Goal: Task Accomplishment & Management: Manage account settings

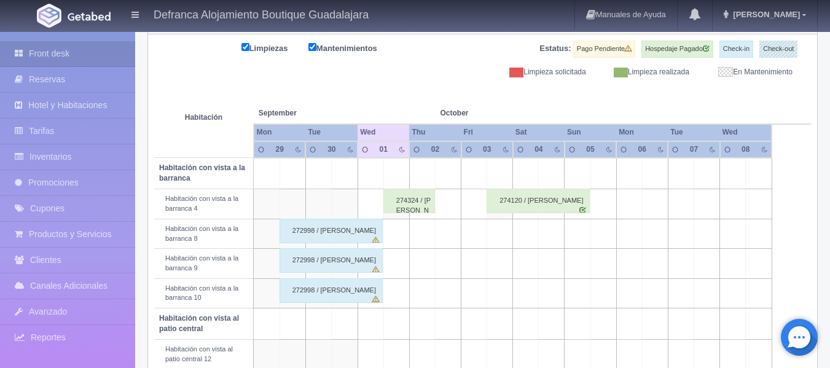
scroll to position [131, 0]
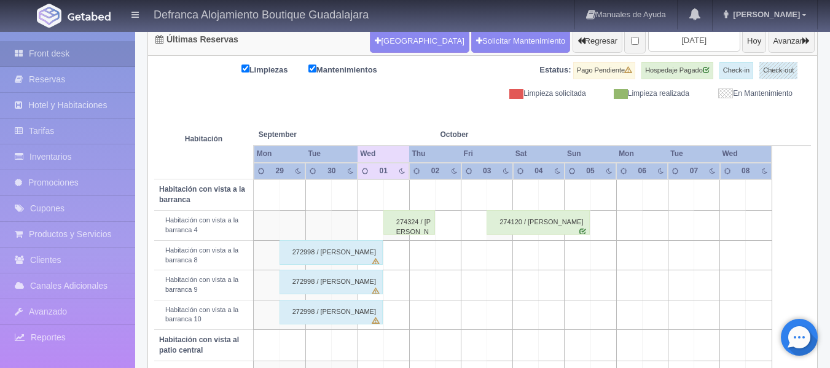
click at [394, 150] on th "Wed" at bounding box center [383, 154] width 52 height 17
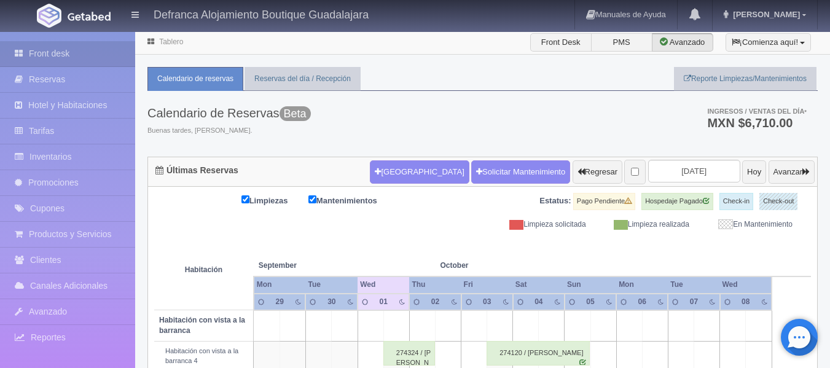
scroll to position [0, 0]
click at [699, 174] on input "2025-10-01" at bounding box center [694, 171] width 92 height 23
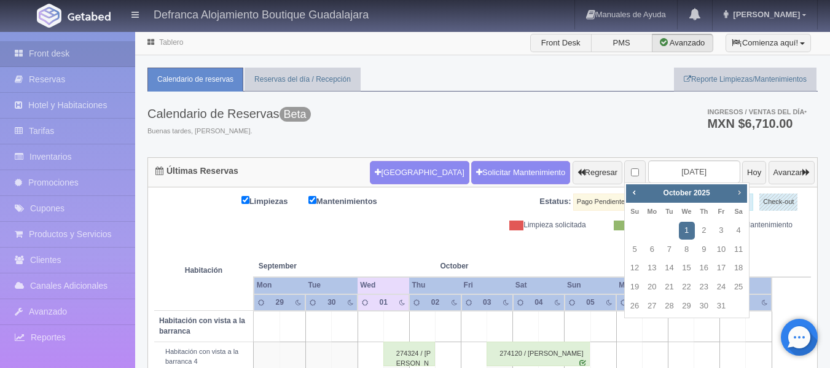
click at [739, 193] on span "Next" at bounding box center [739, 192] width 10 height 10
click at [739, 235] on link "1" at bounding box center [738, 231] width 16 height 18
type input "2025-11-01"
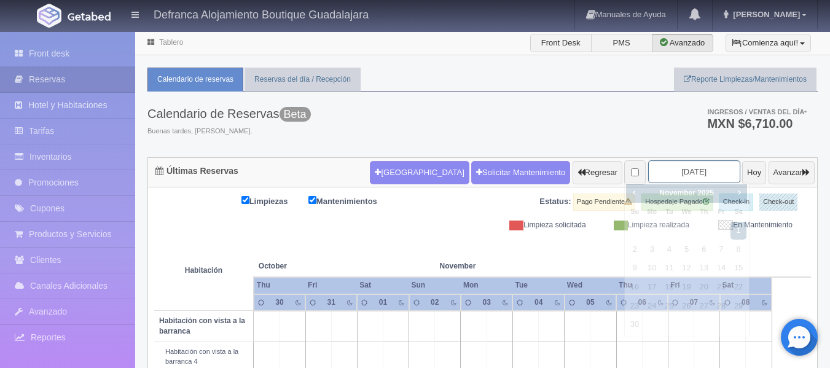
click at [700, 169] on input "2025-11-01" at bounding box center [694, 171] width 92 height 23
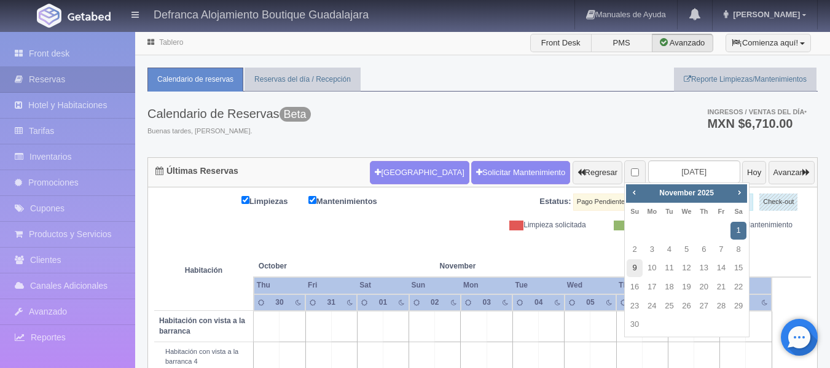
click at [634, 265] on link "9" at bounding box center [634, 268] width 16 height 18
type input "[DATE]"
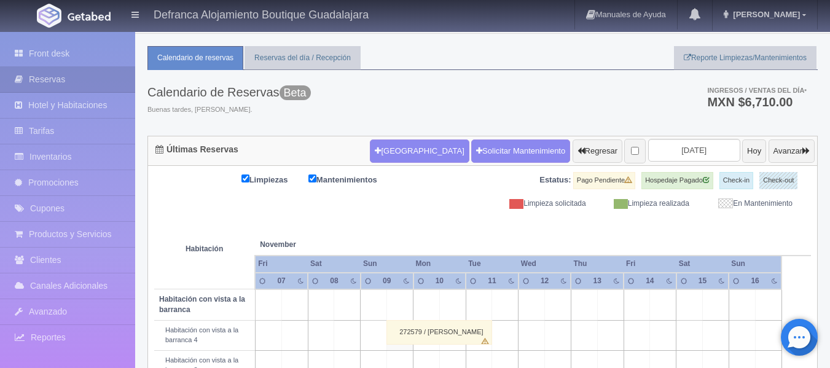
scroll to position [9, 0]
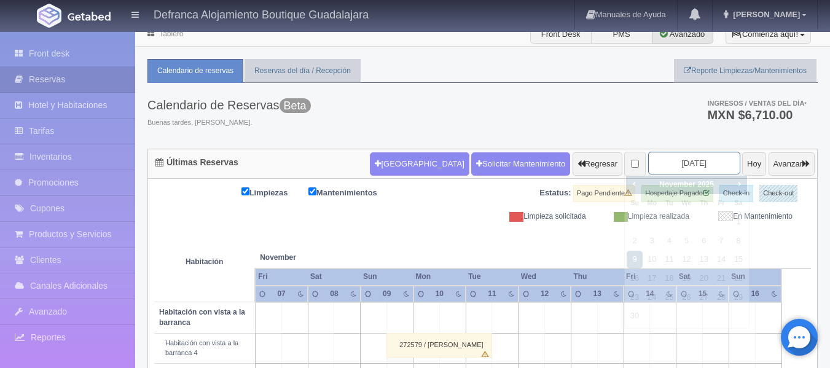
click at [707, 163] on input "[DATE]" at bounding box center [694, 163] width 92 height 23
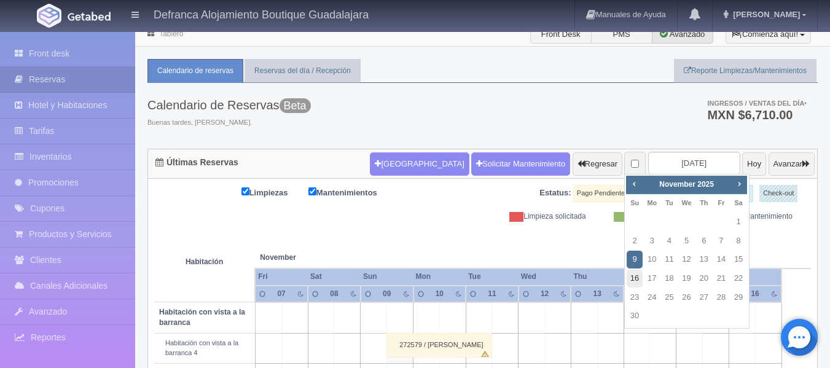
click at [632, 278] on link "16" at bounding box center [634, 279] width 16 height 18
type input "2025-11-16"
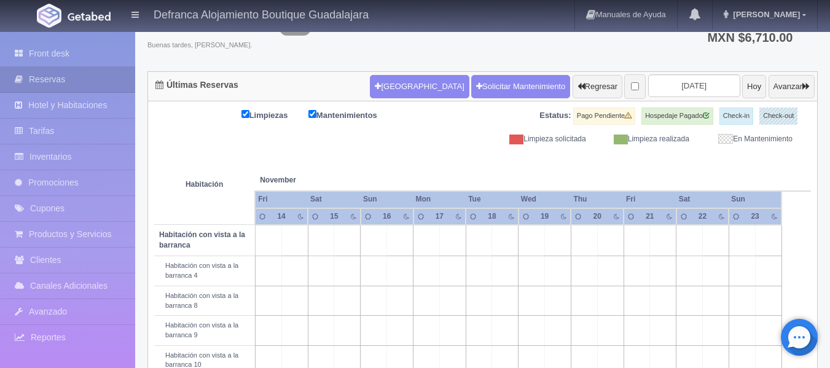
scroll to position [70, 0]
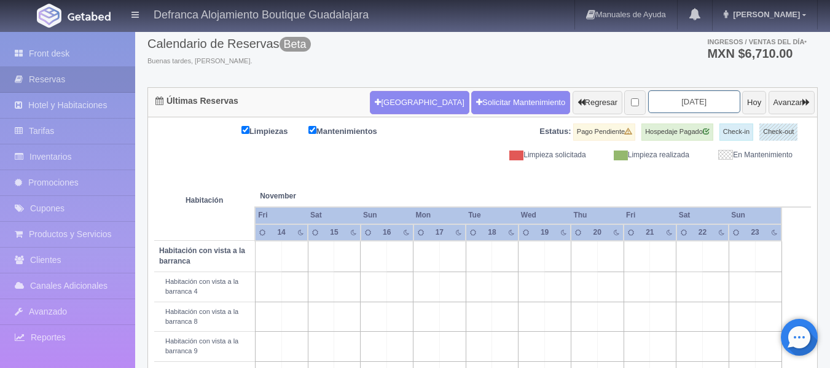
click at [710, 101] on input "[DATE]" at bounding box center [694, 101] width 92 height 23
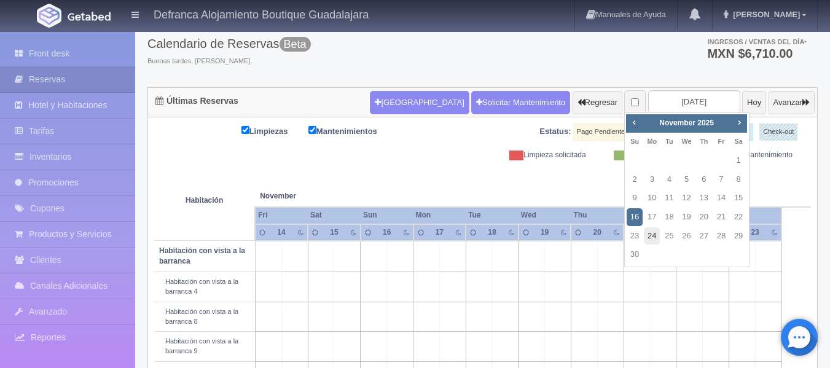
click at [649, 238] on link "24" at bounding box center [651, 236] width 16 height 18
type input "2025-11-24"
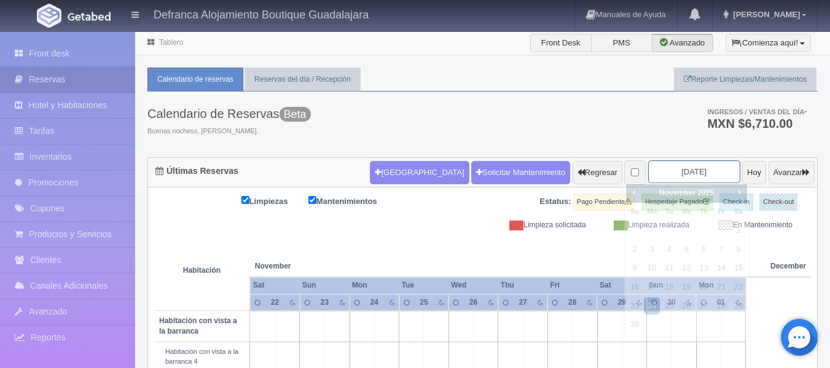
click at [702, 165] on input "2025-11-24" at bounding box center [694, 171] width 92 height 23
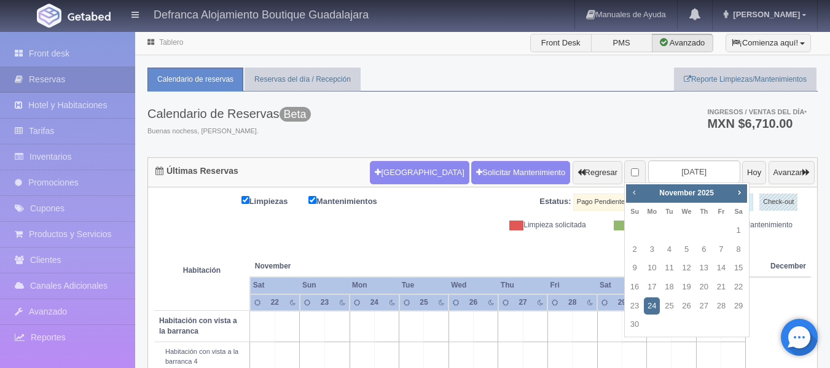
click at [634, 191] on span "Prev" at bounding box center [634, 192] width 10 height 10
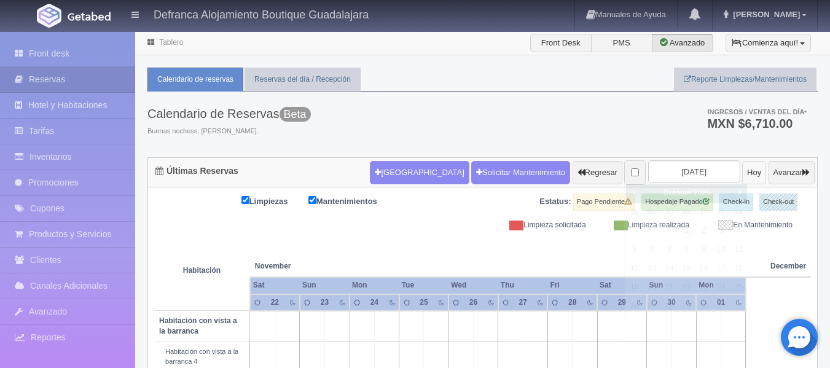
click at [742, 166] on button "Hoy" at bounding box center [754, 172] width 24 height 23
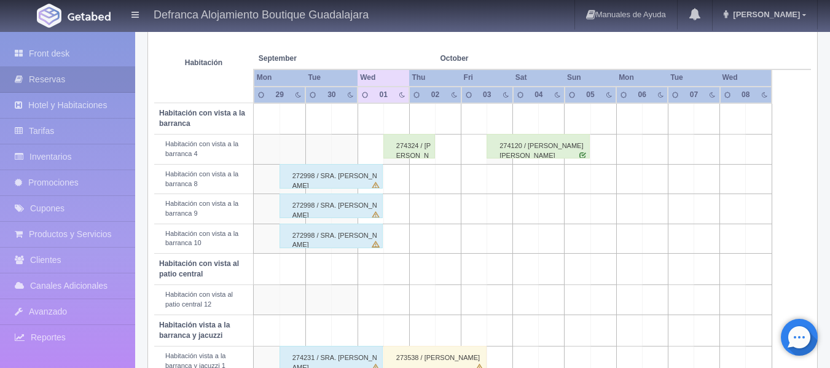
scroll to position [131, 0]
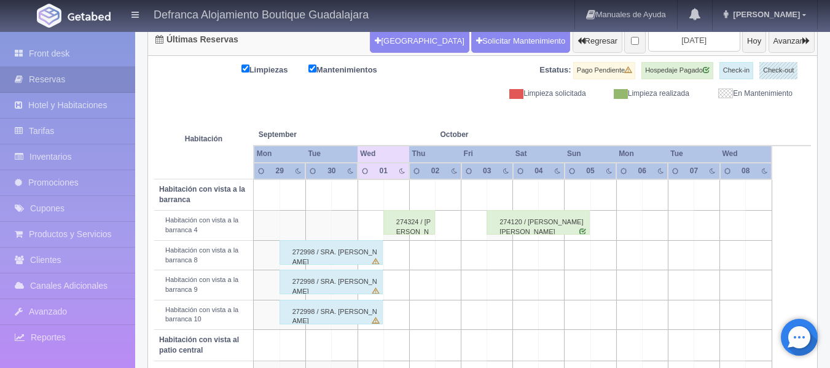
click at [303, 253] on div "272998 / SRA. SOFIA JIMENEZ DE MARTINEZ" at bounding box center [330, 252] width 103 height 25
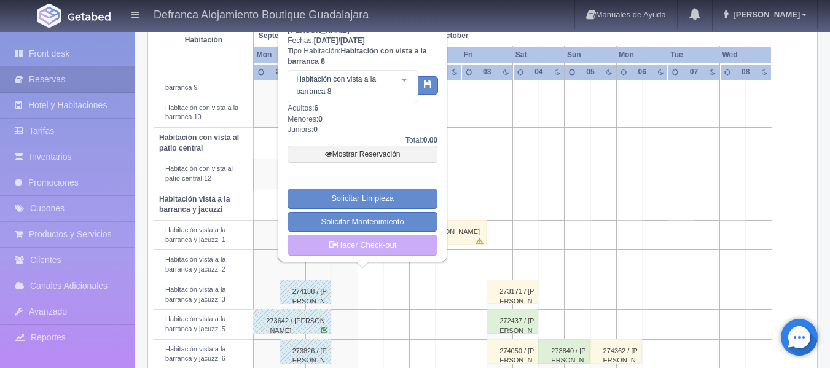
scroll to position [316, 0]
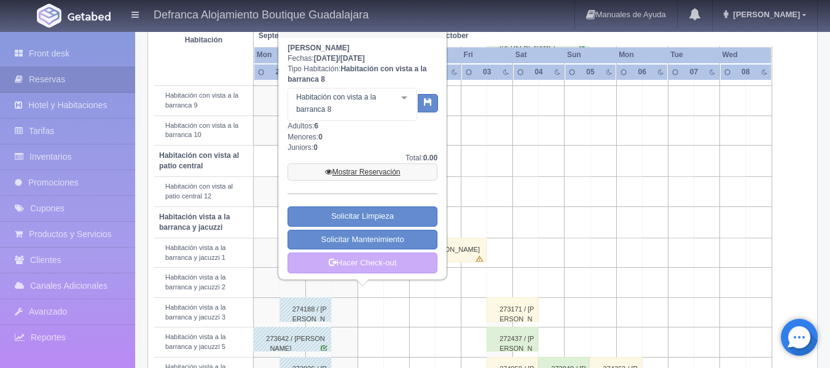
click at [355, 174] on link "Mostrar Reservación" at bounding box center [362, 171] width 150 height 17
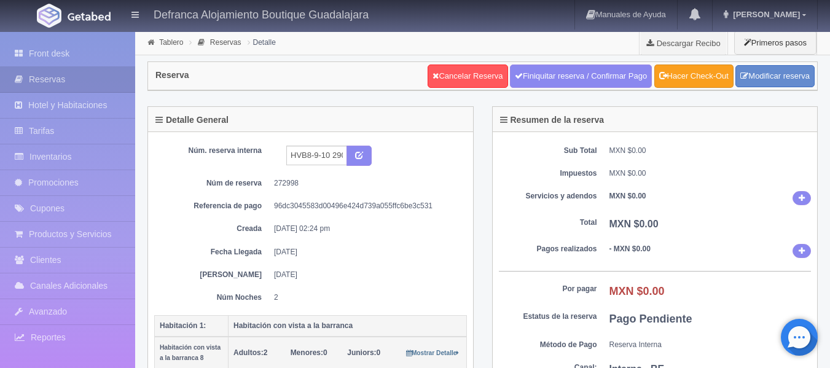
click at [707, 75] on link "Hacer Check-Out" at bounding box center [693, 75] width 79 height 23
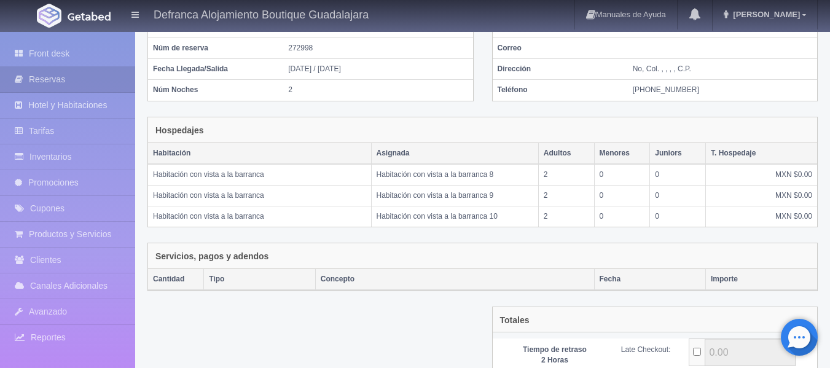
scroll to position [235, 0]
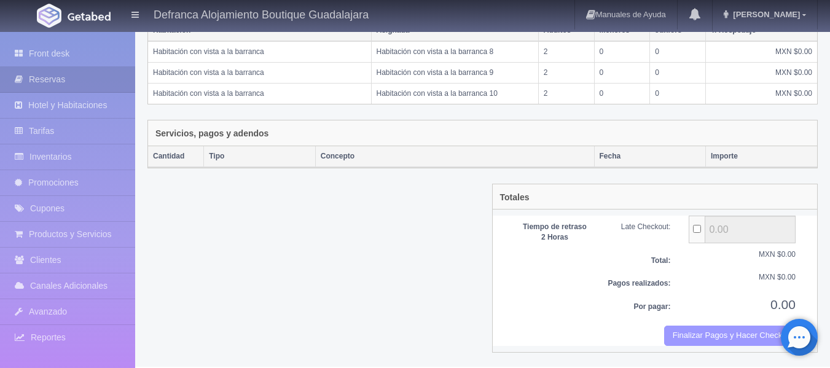
click at [687, 336] on button "Finalizar Pagos y Hacer Checkout" at bounding box center [729, 335] width 131 height 20
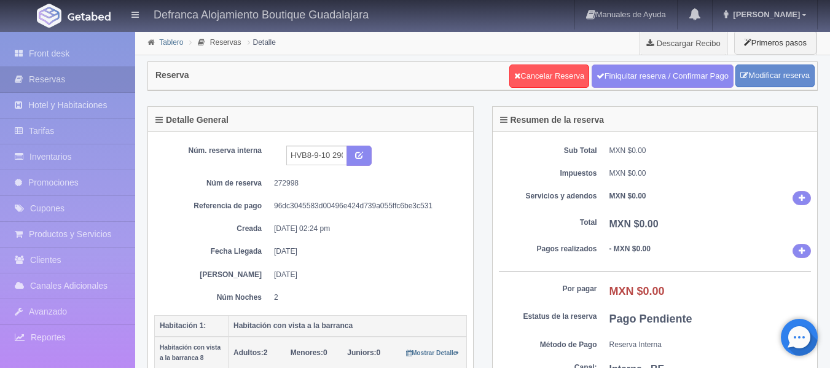
click at [164, 42] on link "Tablero" at bounding box center [171, 42] width 24 height 9
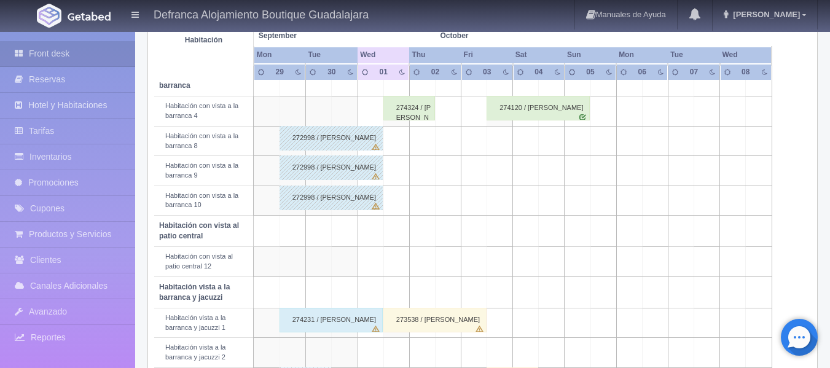
scroll to position [307, 0]
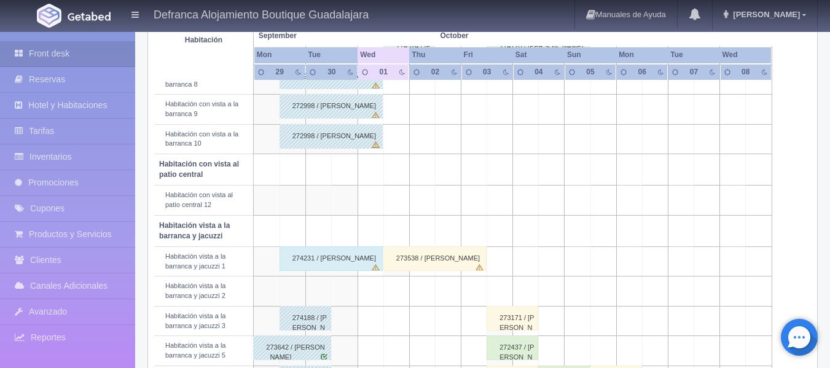
click at [331, 263] on div "274231 / [PERSON_NAME]" at bounding box center [330, 258] width 103 height 25
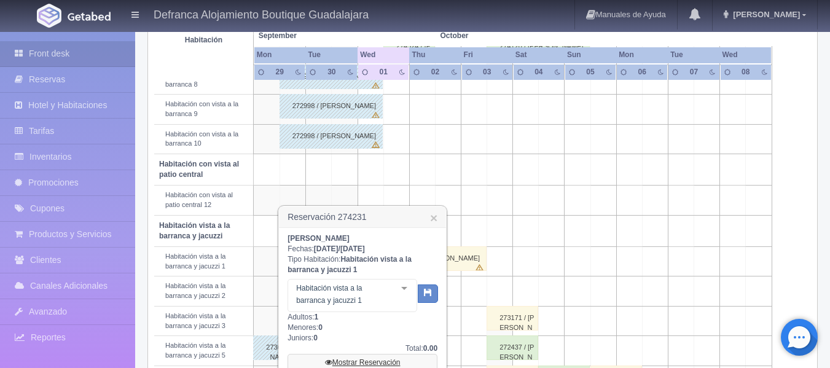
click at [384, 363] on link "Mostrar Reservación" at bounding box center [362, 362] width 150 height 17
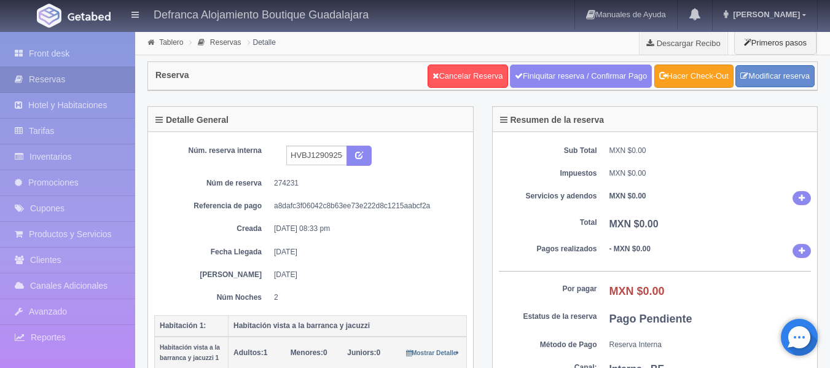
click at [682, 79] on link "Hacer Check-Out" at bounding box center [693, 75] width 79 height 23
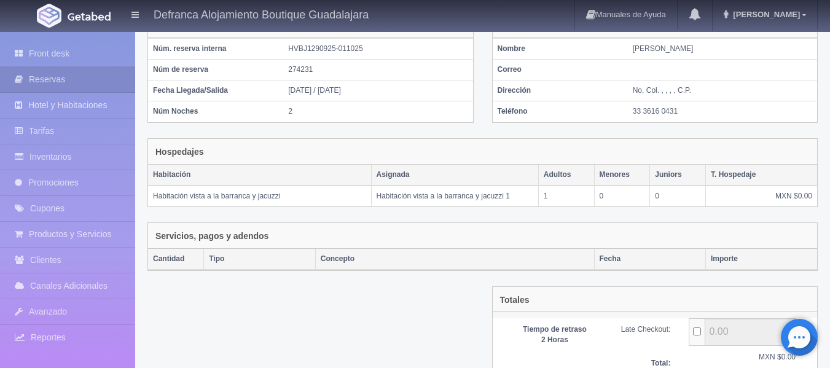
scroll to position [193, 0]
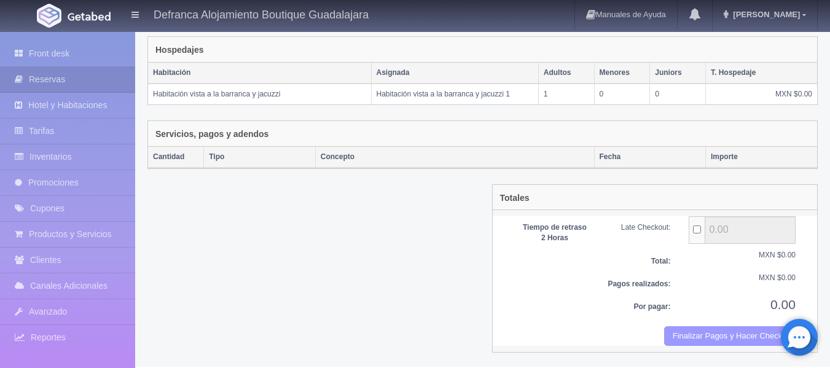
click at [686, 342] on button "Finalizar Pagos y Hacer Checkout" at bounding box center [729, 336] width 131 height 20
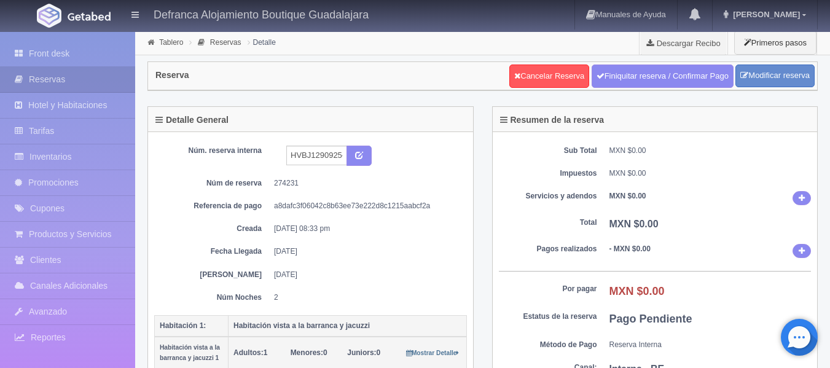
click at [32, 56] on link "Front desk" at bounding box center [67, 53] width 135 height 25
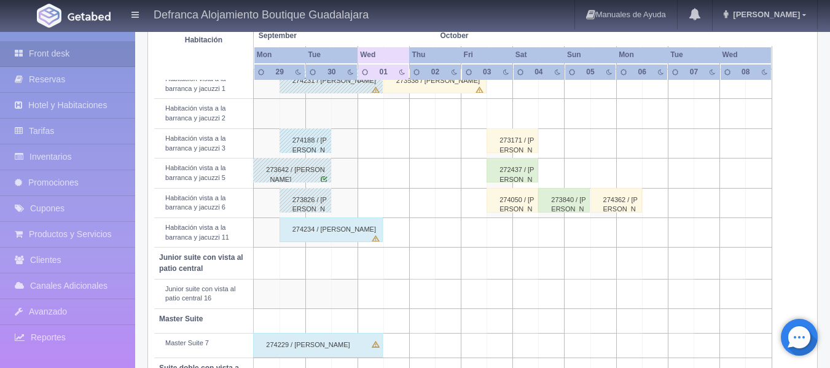
scroll to position [491, 0]
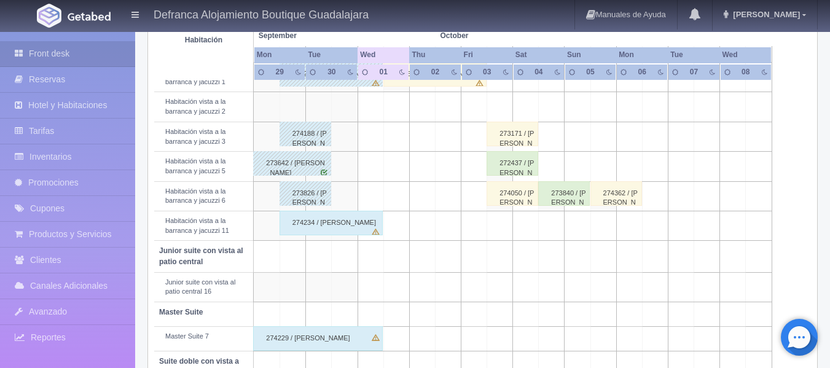
click at [305, 224] on div "274234 / [PERSON_NAME]" at bounding box center [330, 223] width 103 height 25
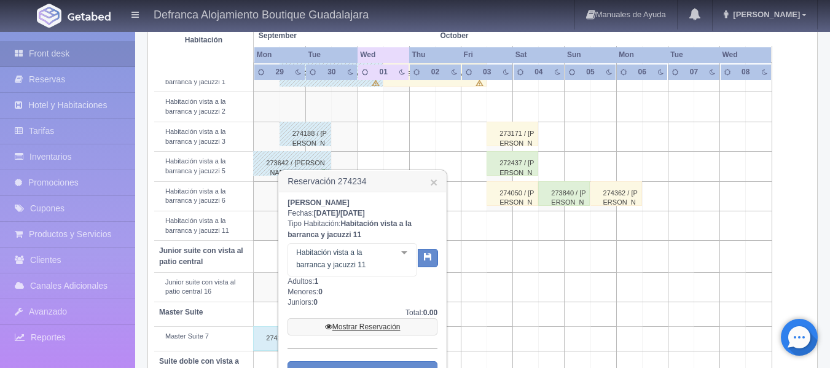
click at [379, 324] on link "Mostrar Reservación" at bounding box center [362, 326] width 150 height 17
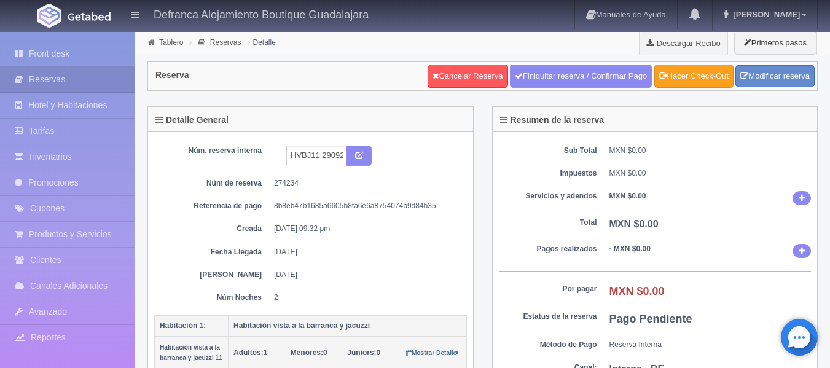
click at [714, 78] on link "Hacer Check-Out" at bounding box center [693, 75] width 79 height 23
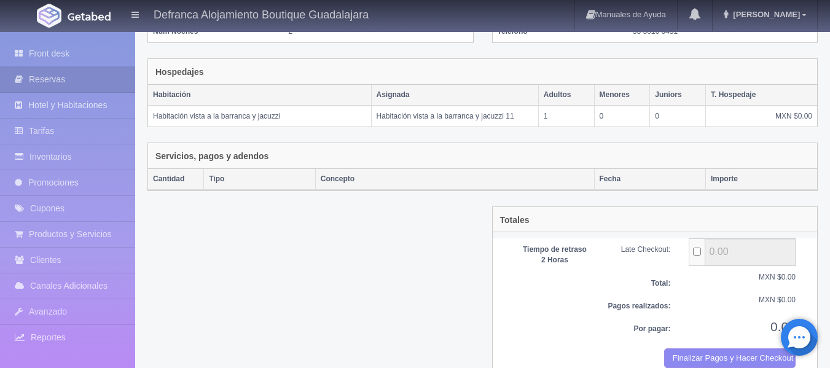
scroll to position [193, 0]
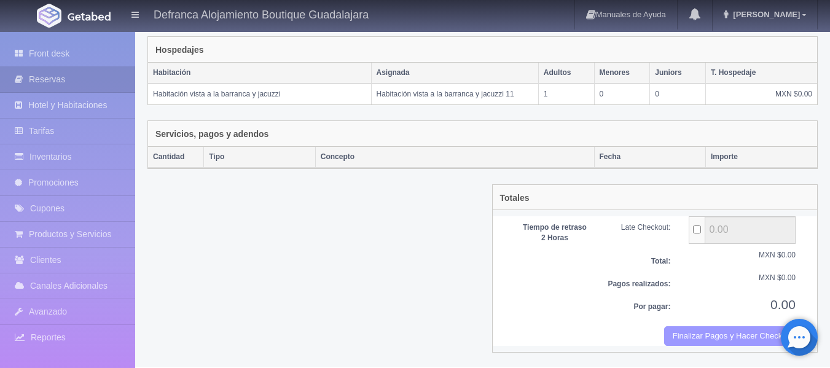
click at [669, 340] on button "Finalizar Pagos y Hacer Checkout" at bounding box center [729, 336] width 131 height 20
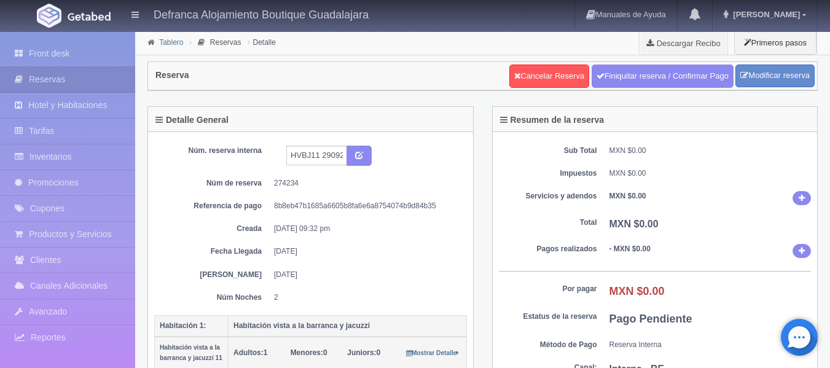
click at [168, 41] on link "Tablero" at bounding box center [171, 42] width 24 height 9
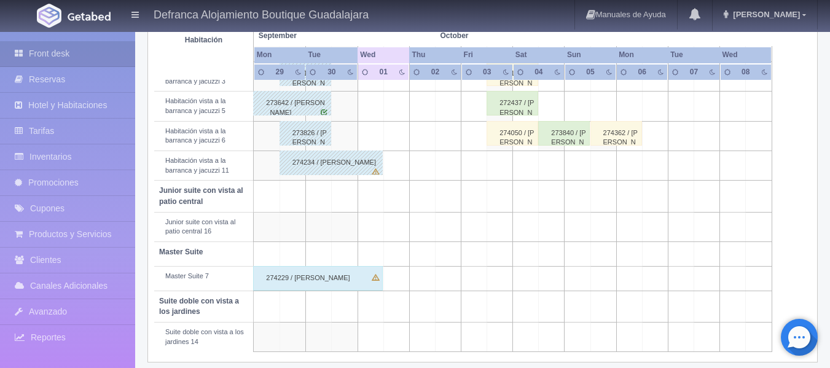
scroll to position [561, 0]
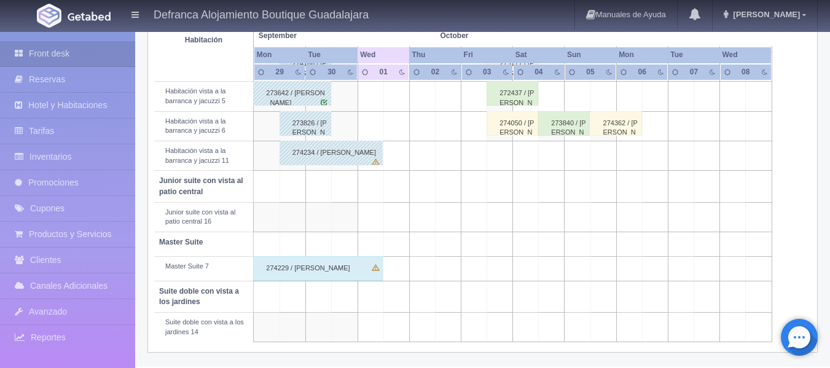
click at [344, 274] on div "274229 / [PERSON_NAME]" at bounding box center [318, 268] width 130 height 25
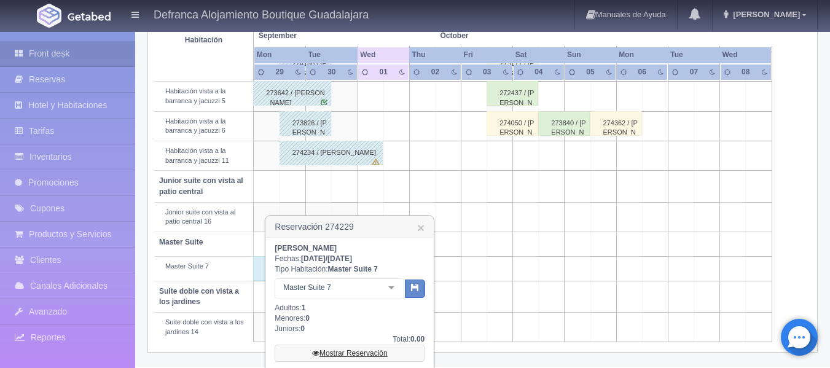
click at [363, 351] on link "Mostrar Reservación" at bounding box center [349, 352] width 150 height 17
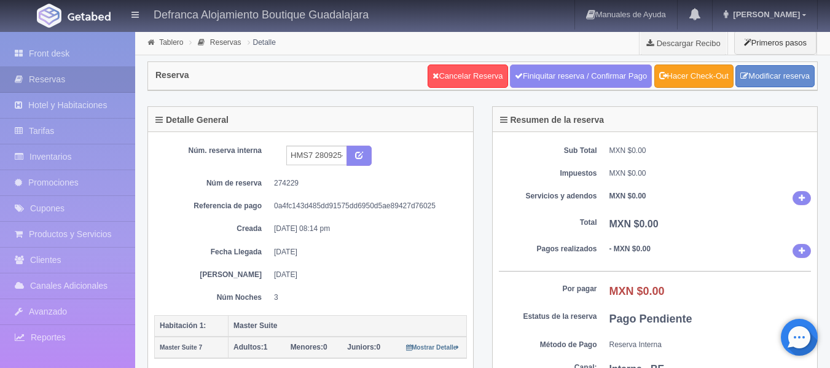
click at [723, 79] on link "Hacer Check-Out" at bounding box center [693, 75] width 79 height 23
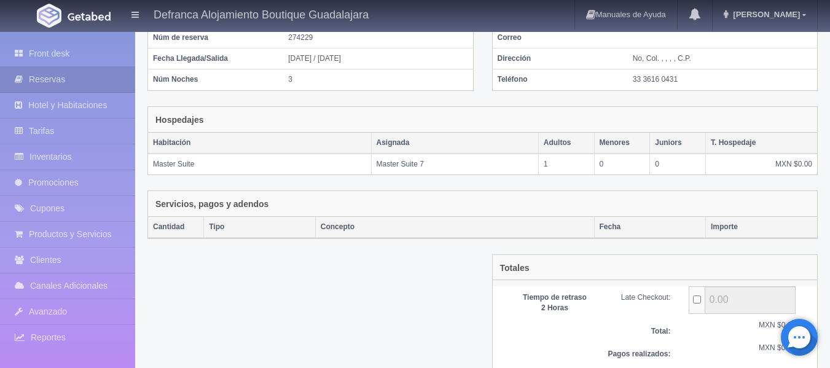
scroll to position [193, 0]
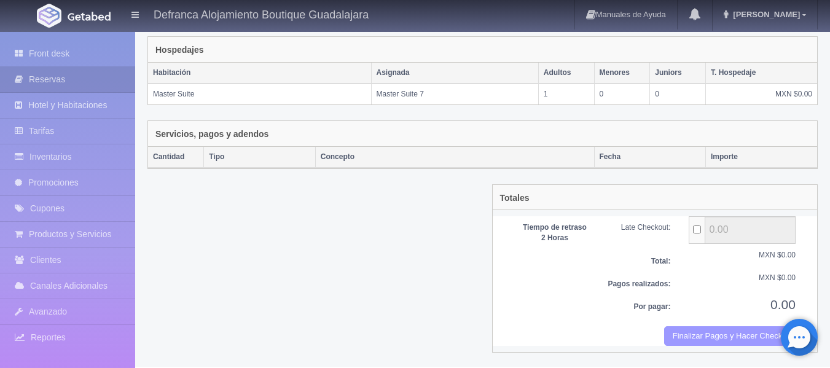
click at [739, 336] on button "Finalizar Pagos y Hacer Checkout" at bounding box center [729, 336] width 131 height 20
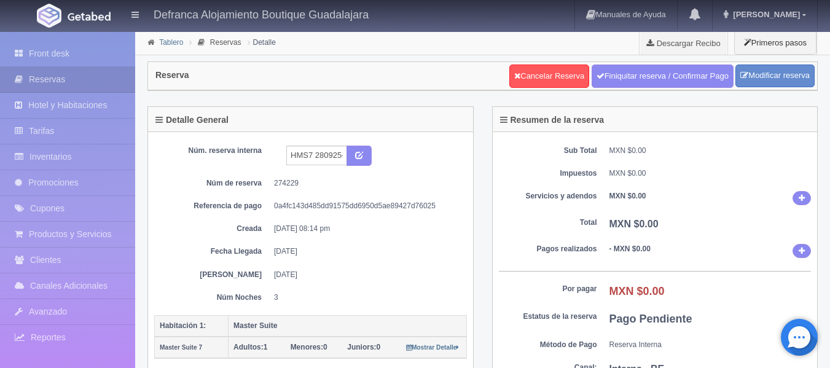
click at [165, 45] on link "Tablero" at bounding box center [171, 42] width 24 height 9
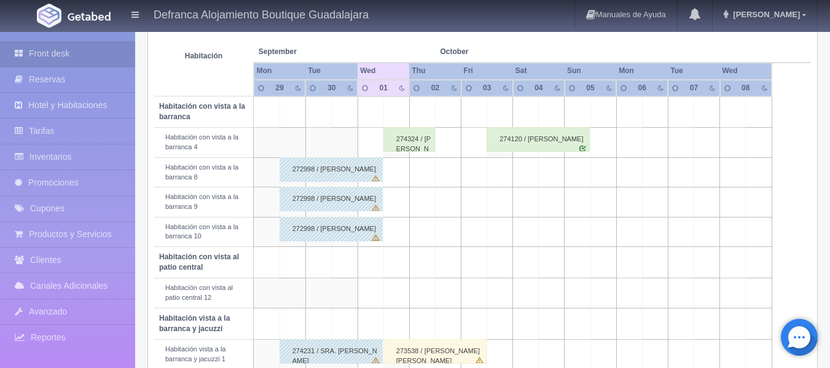
scroll to position [254, 0]
